Goal: Navigation & Orientation: Go to known website

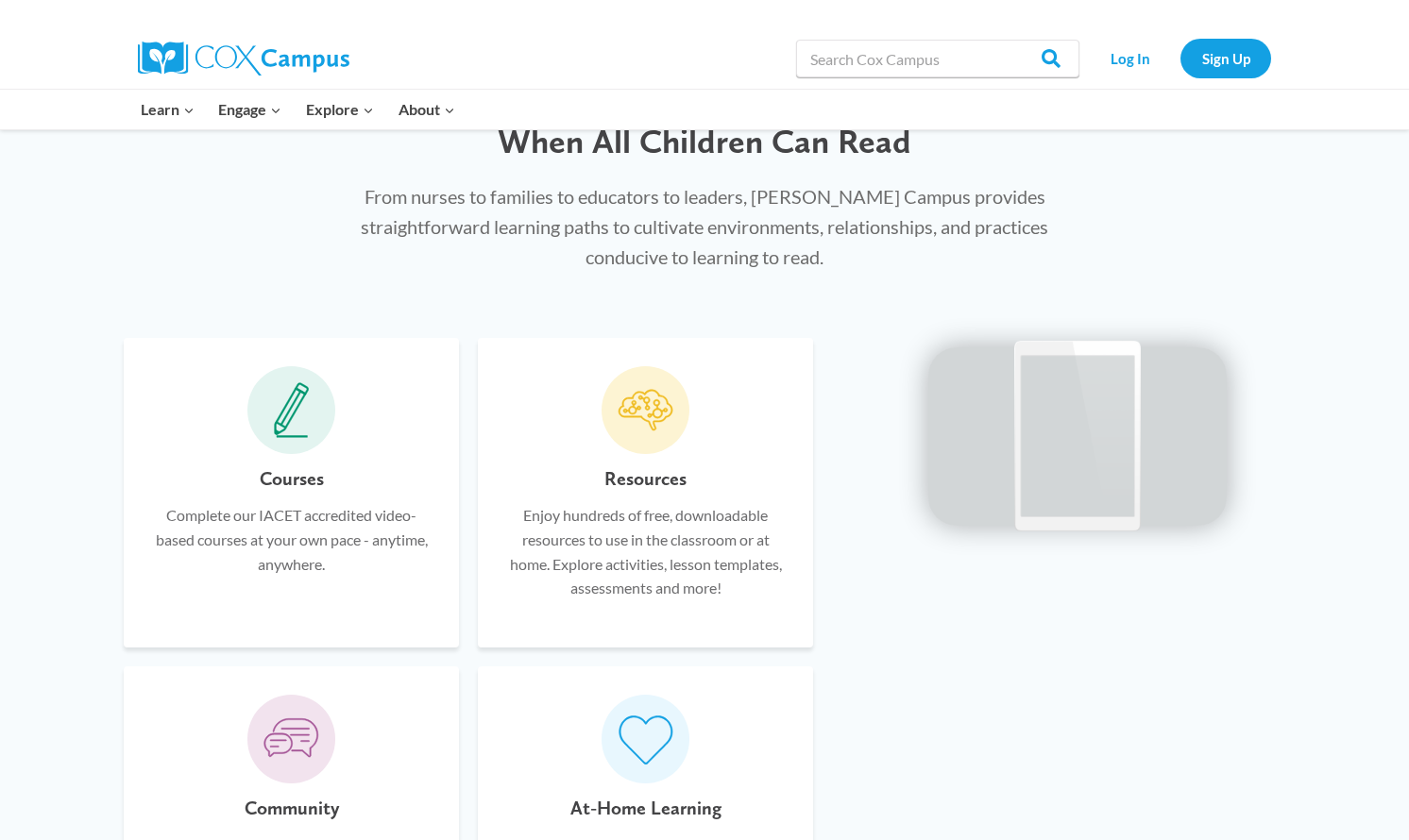
scroll to position [1020, 0]
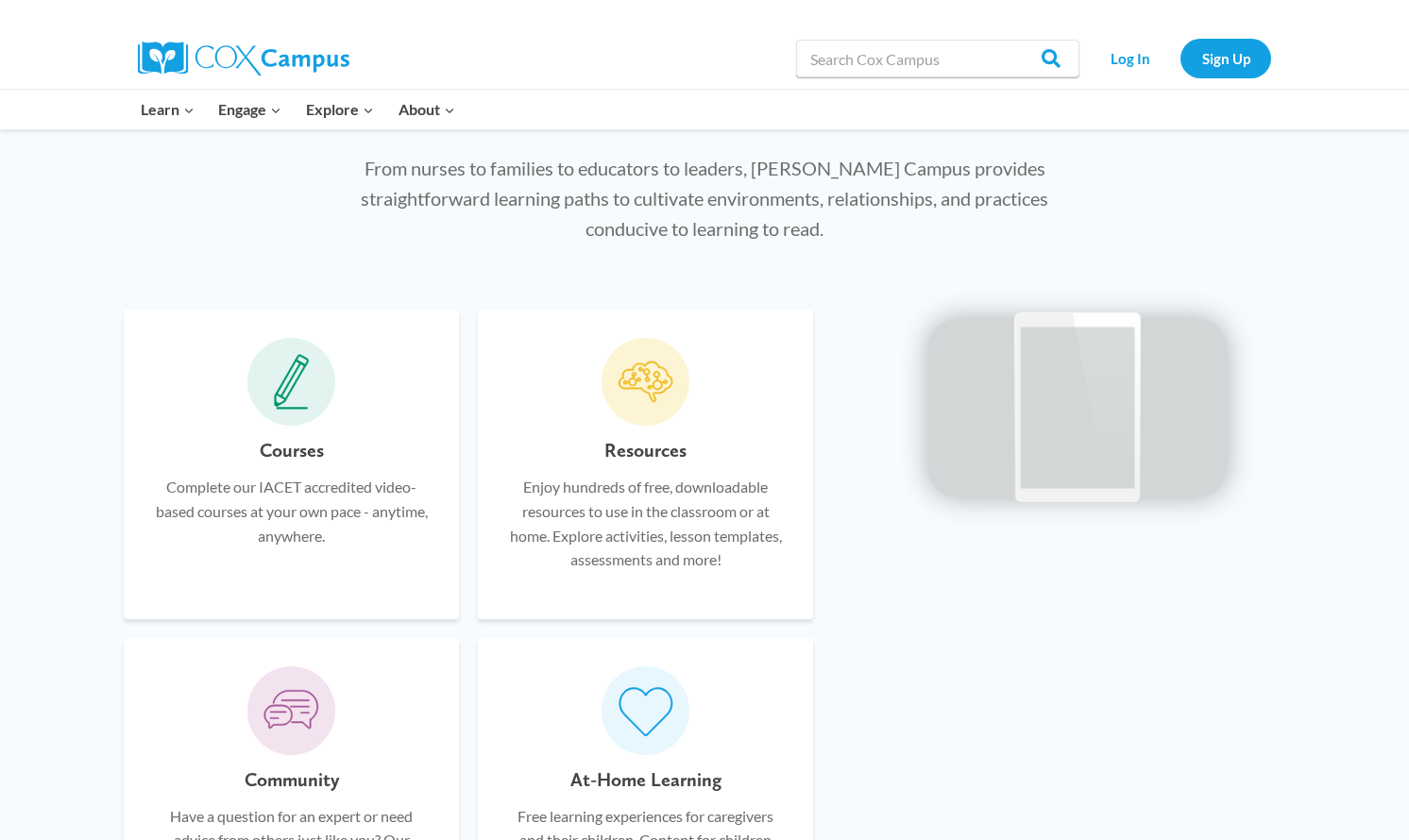
click at [269, 361] on span at bounding box center [292, 382] width 88 height 88
click at [314, 509] on p "Complete our IACET accredited video-based courses at your own pace - anytime, a…" at bounding box center [292, 511] width 279 height 73
click at [304, 345] on span at bounding box center [292, 382] width 88 height 88
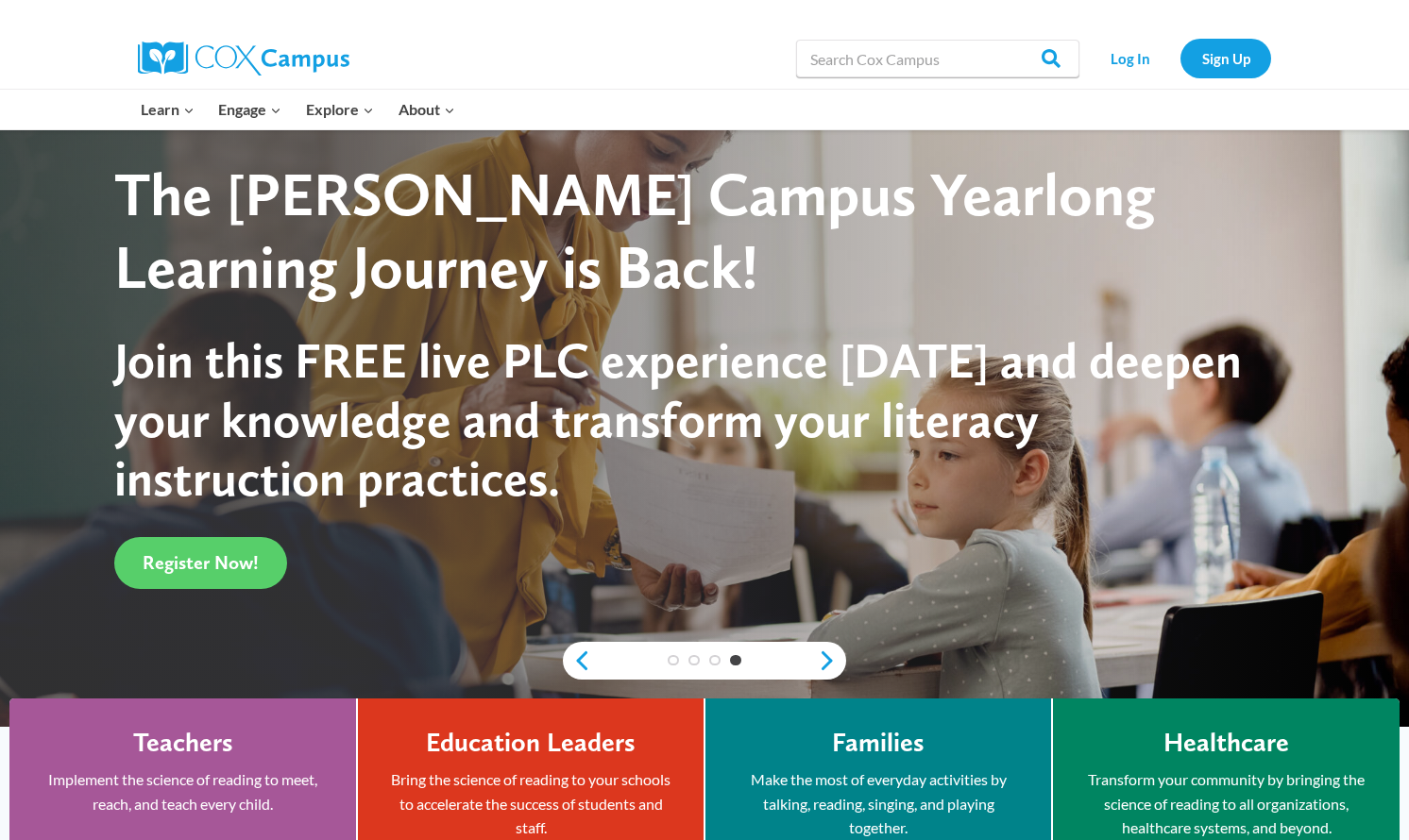
scroll to position [0, 0]
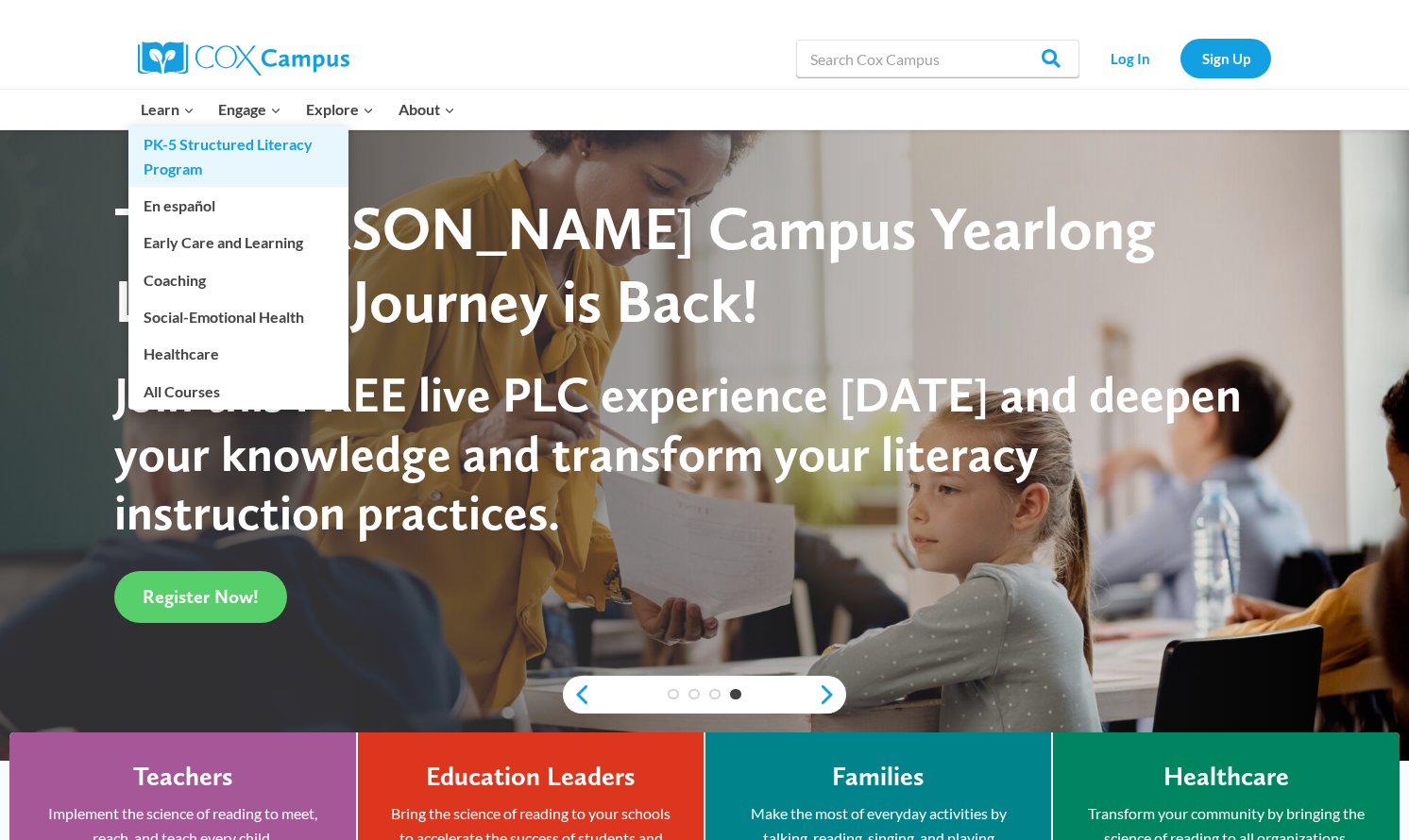
click at [184, 148] on link "PK-5 Structured Literacy Program" at bounding box center [239, 157] width 220 height 61
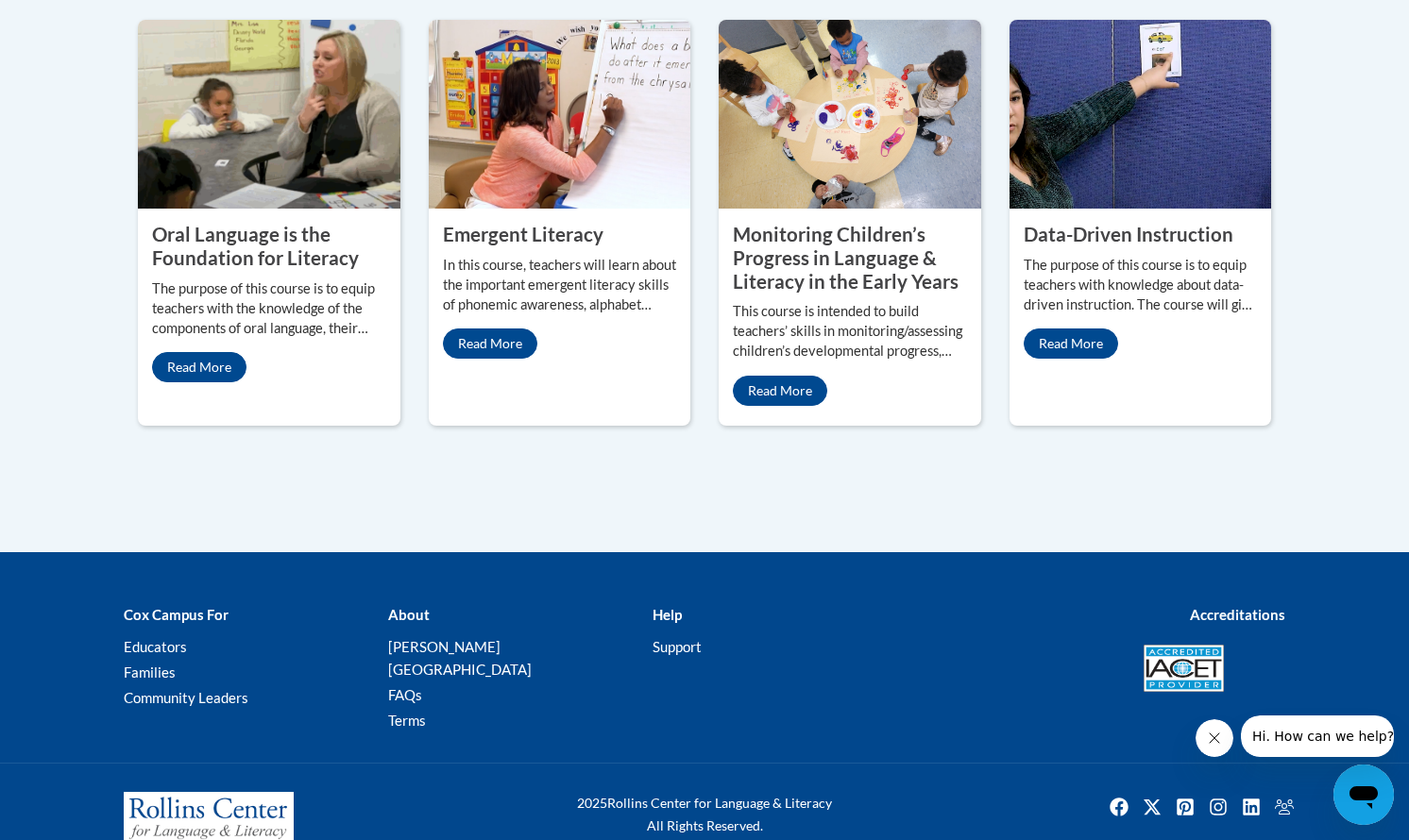
scroll to position [983, 0]
